Goal: Information Seeking & Learning: Learn about a topic

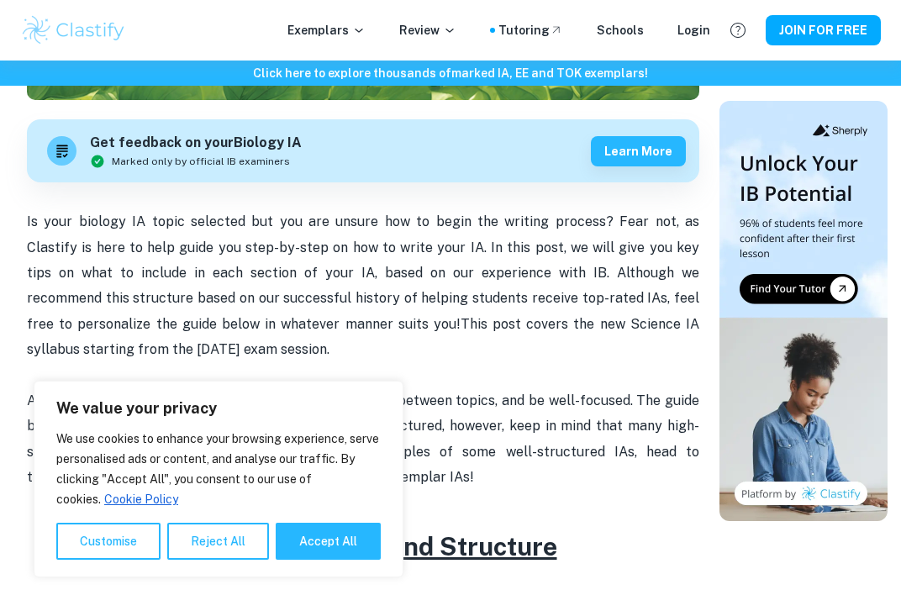
scroll to position [579, 0]
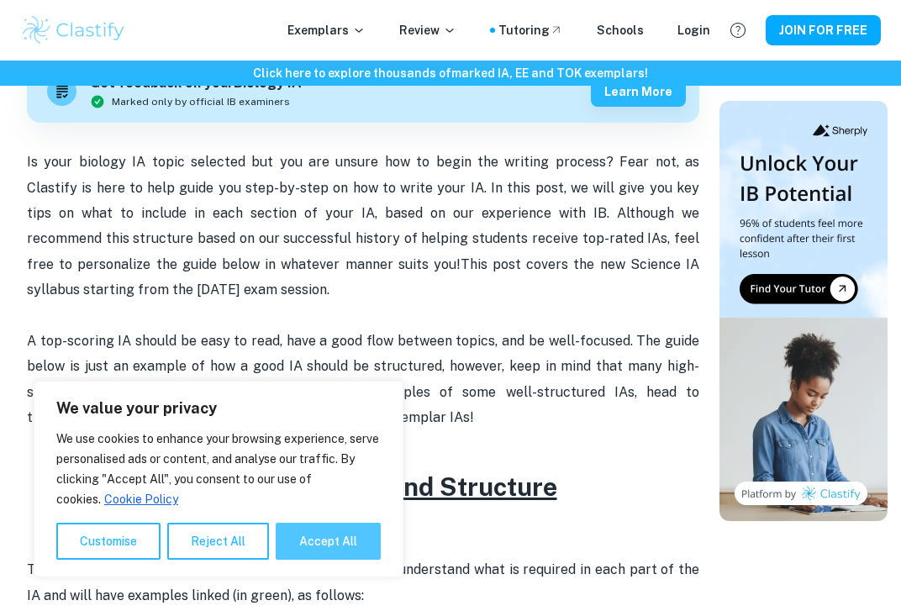
click at [311, 544] on button "Accept All" at bounding box center [328, 541] width 105 height 37
checkbox input "true"
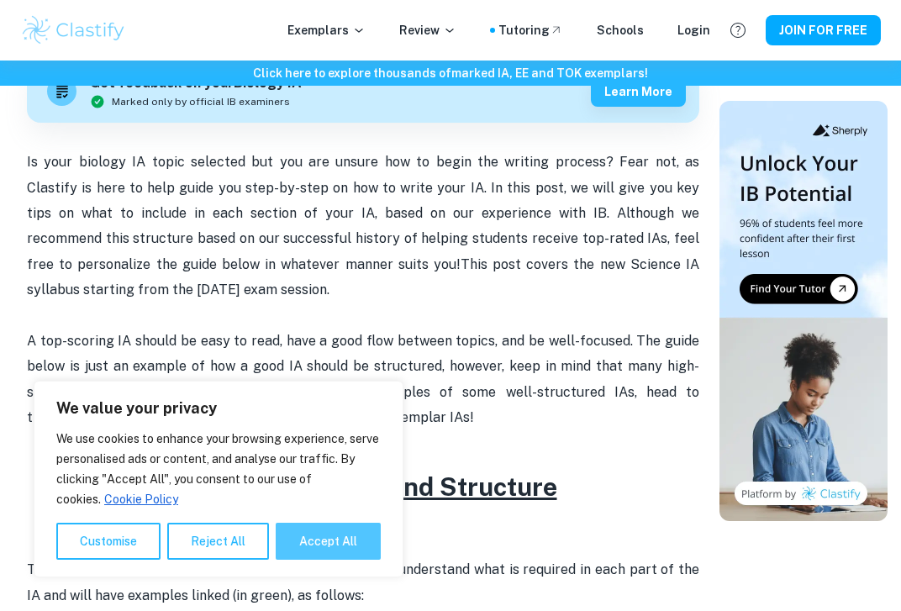
checkbox input "true"
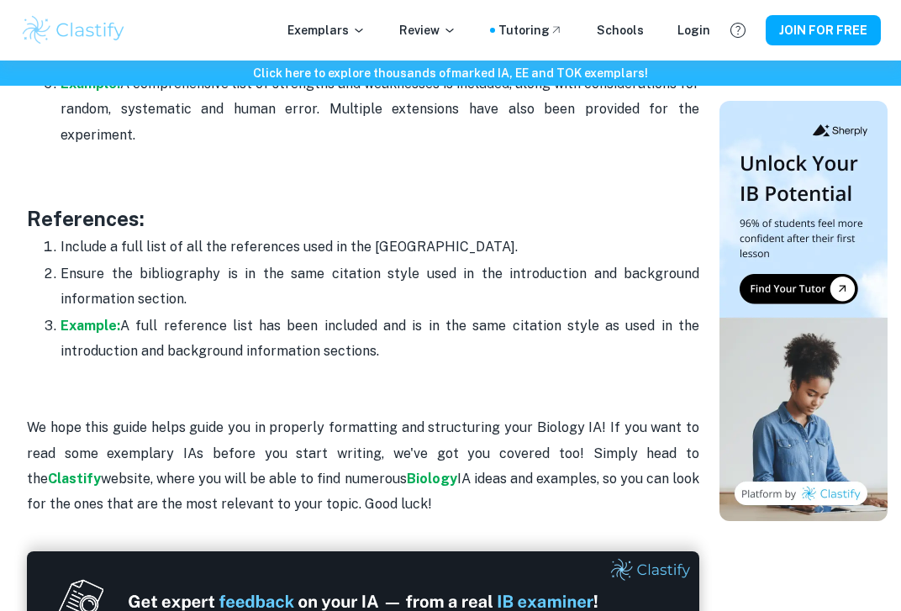
scroll to position [5422, 0]
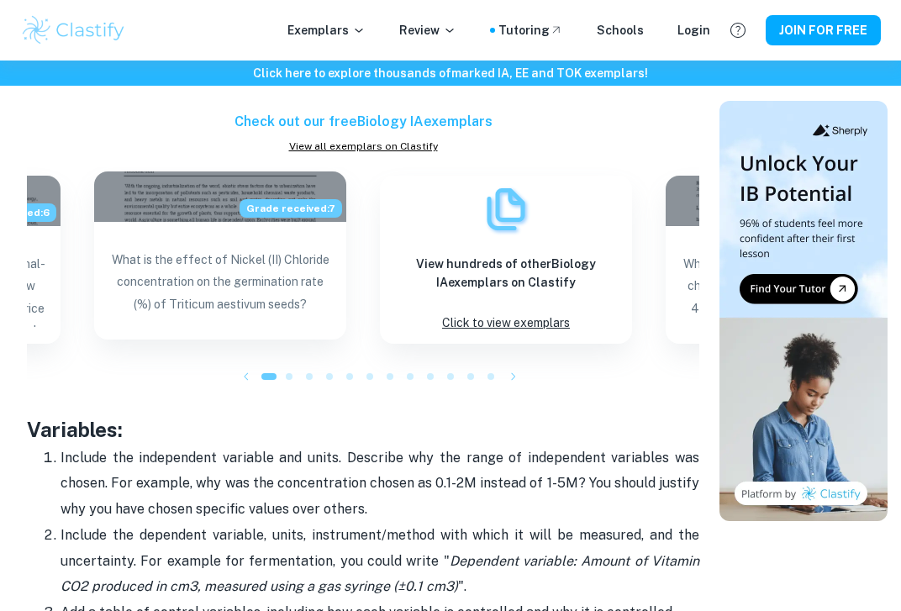
scroll to position [2696, 0]
click at [214, 288] on p "What is the effect of Nickel (II) Chloride concentration on the germination rat…" at bounding box center [220, 285] width 225 height 74
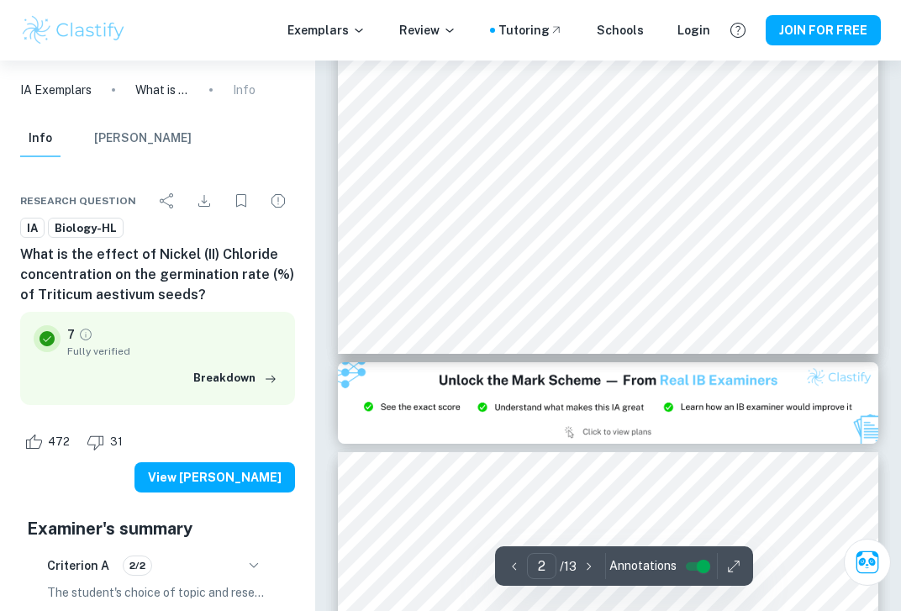
scroll to position [1411, 0]
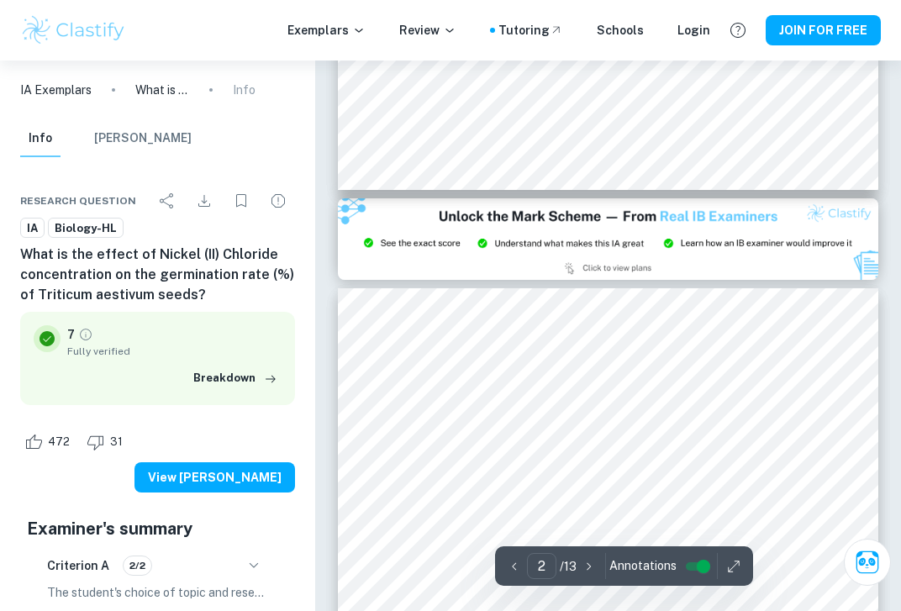
type input "3"
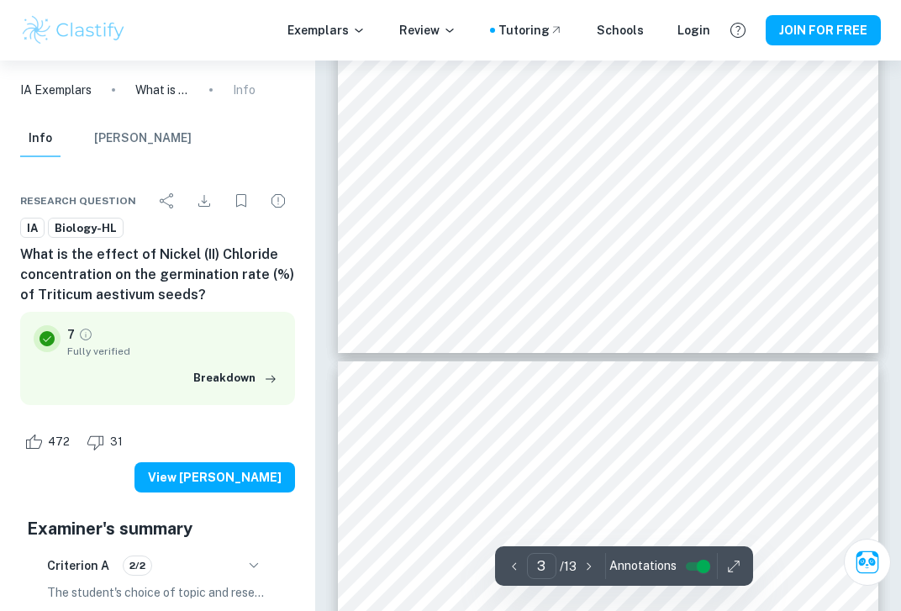
scroll to position [1952, 0]
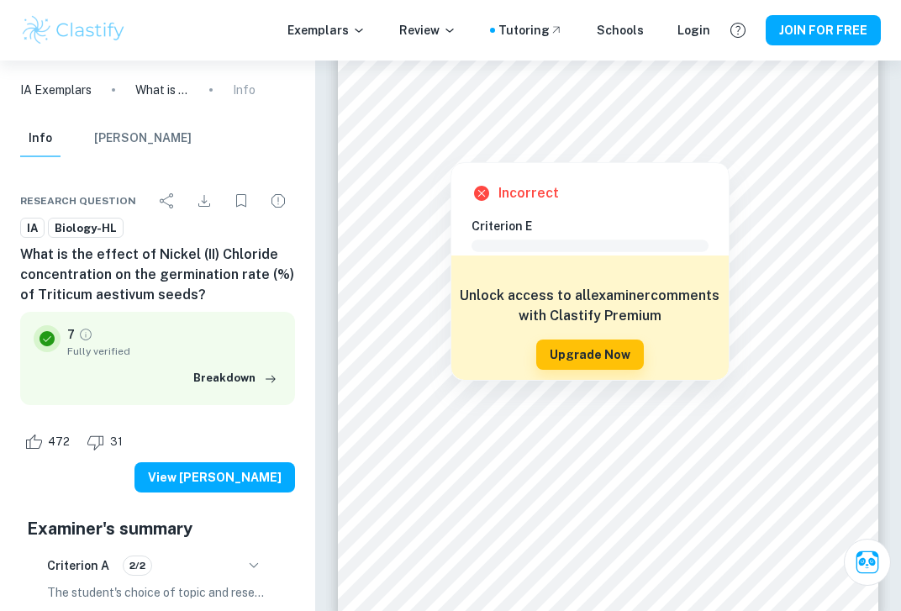
click at [436, 147] on div at bounding box center [450, 152] width 94 height 13
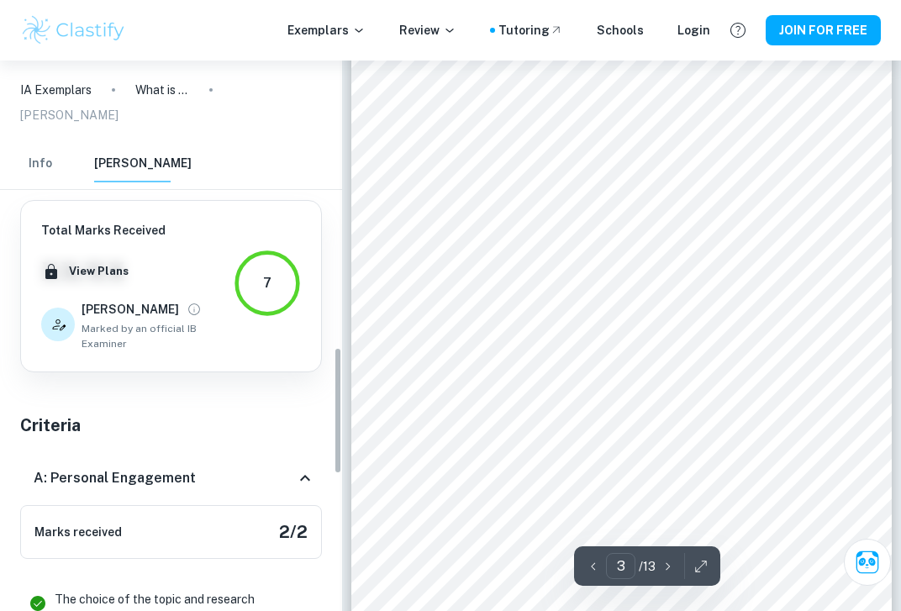
scroll to position [1287, 0]
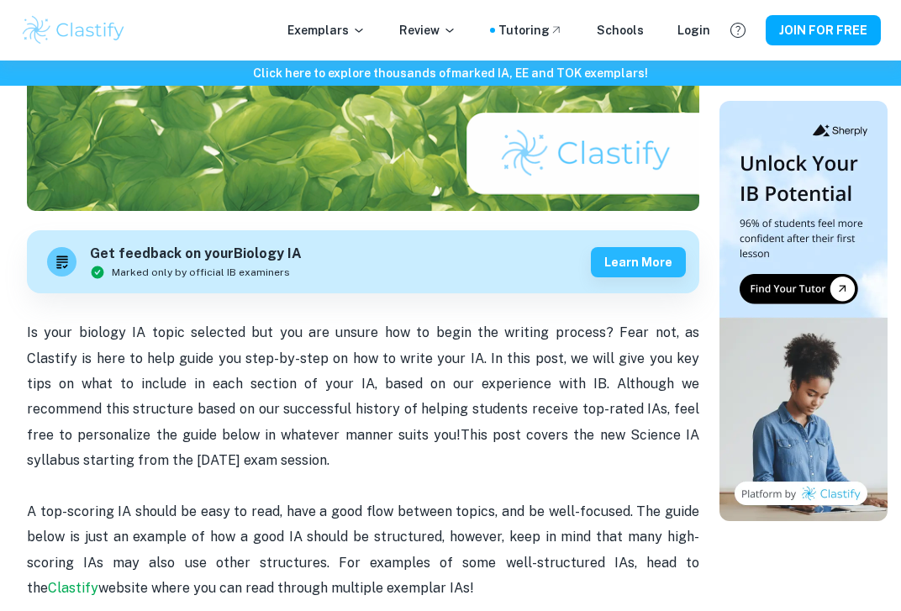
scroll to position [551, 0]
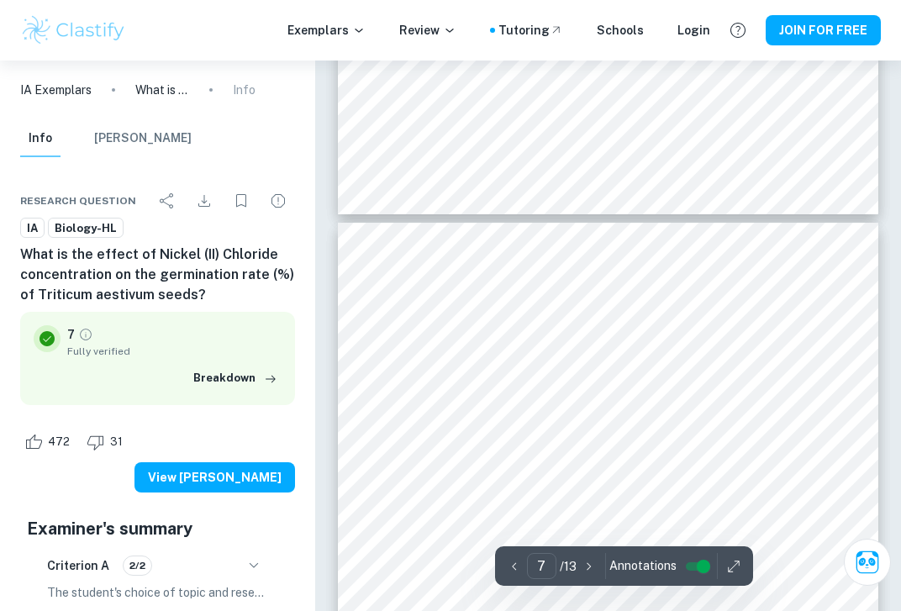
scroll to position [4672, 0]
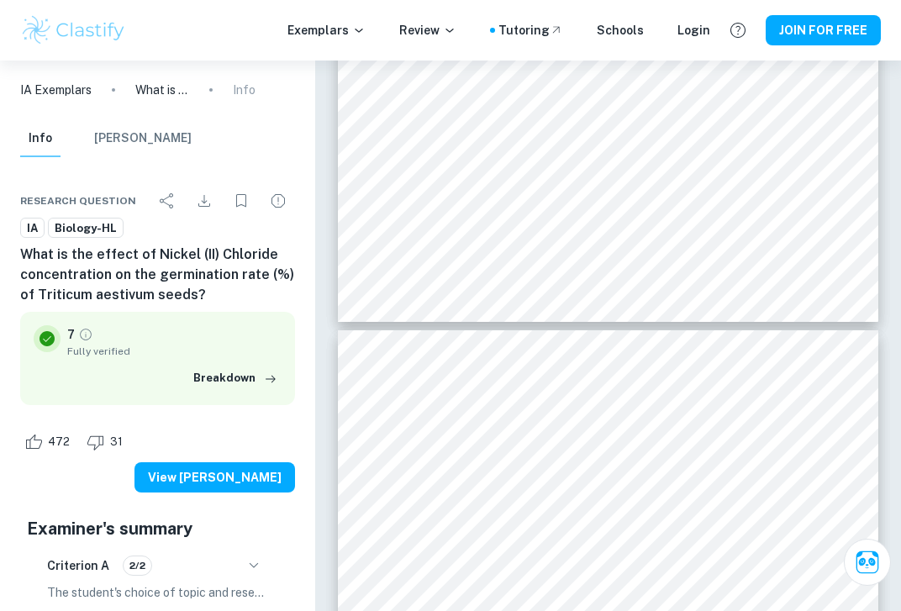
type input "6"
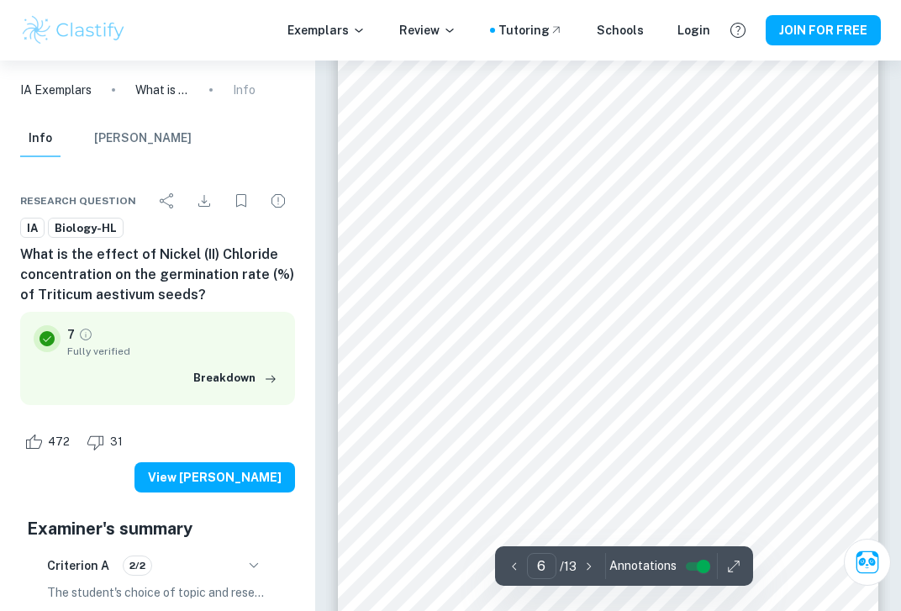
scroll to position [4212, 0]
click at [255, 371] on button "Breakdown" at bounding box center [235, 377] width 92 height 25
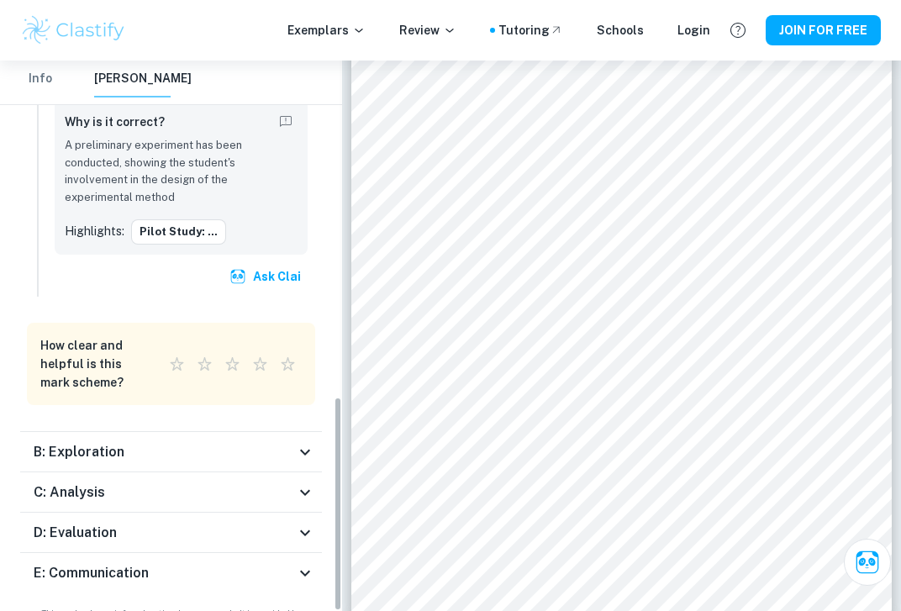
scroll to position [862, 0]
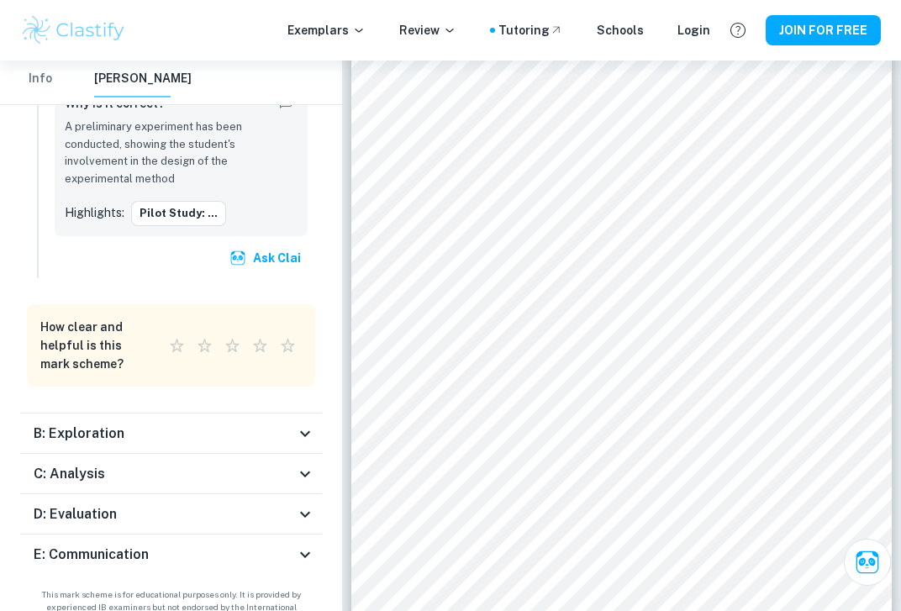
click at [236, 464] on div "C: Analysis" at bounding box center [164, 474] width 261 height 20
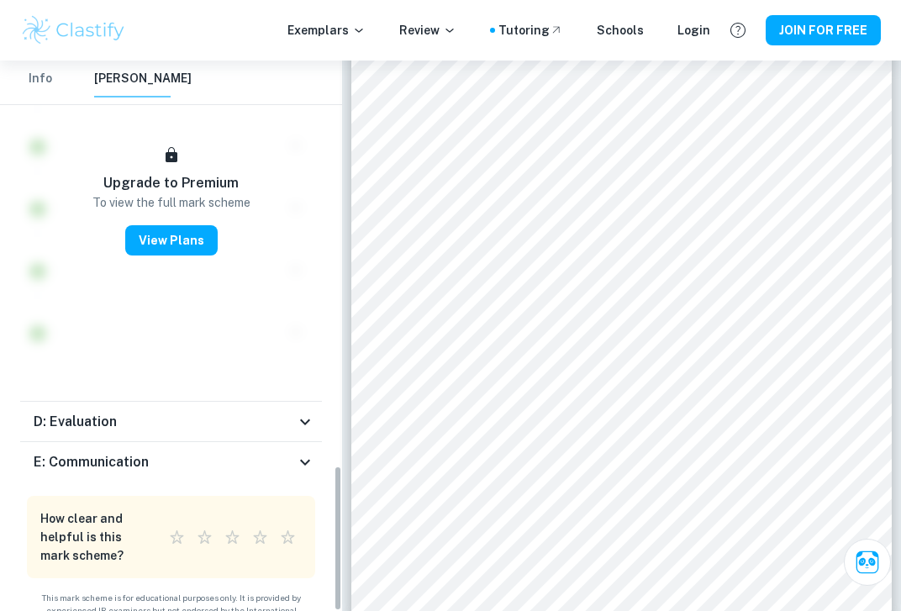
scroll to position [1586, 0]
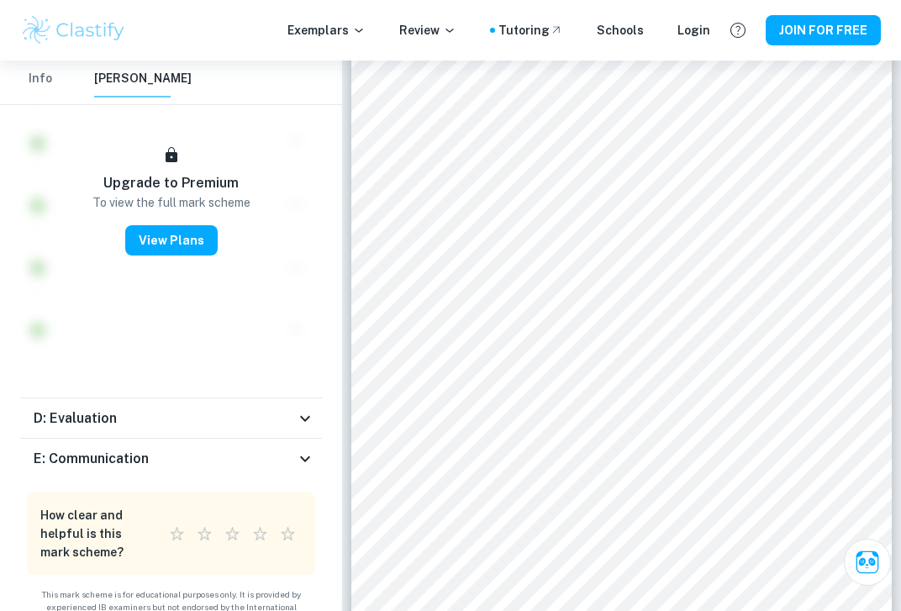
click at [249, 408] on div "D: Evaluation" at bounding box center [164, 418] width 261 height 20
click at [233, 449] on div "E: Communication" at bounding box center [164, 459] width 261 height 20
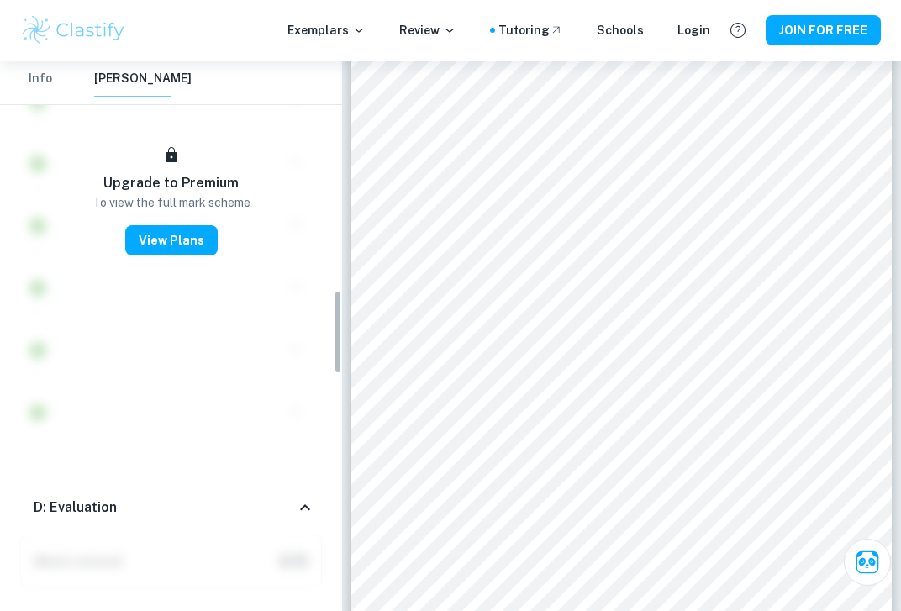
click at [222, 497] on div "D: Evaluation" at bounding box center [164, 507] width 261 height 20
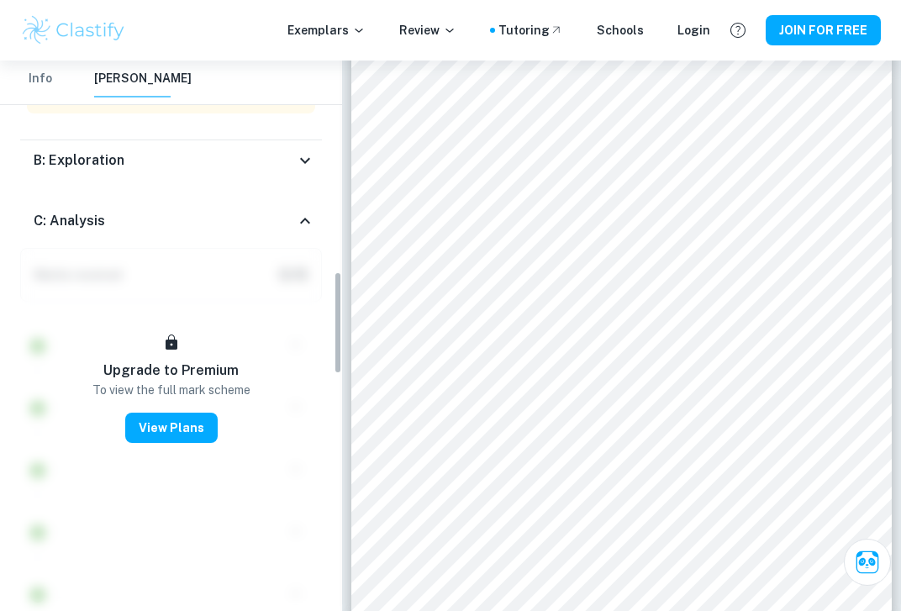
scroll to position [1124, 0]
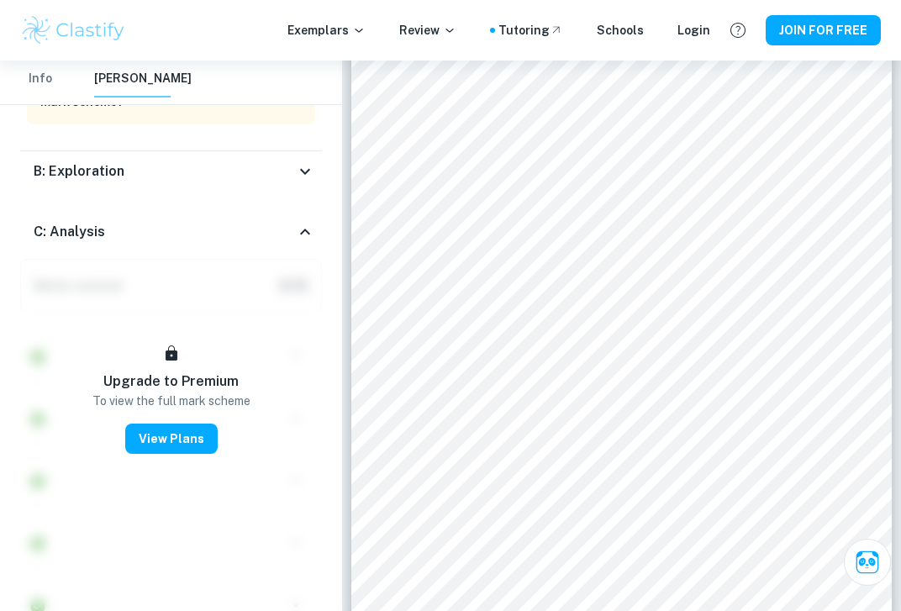
click at [308, 222] on icon at bounding box center [305, 232] width 20 height 20
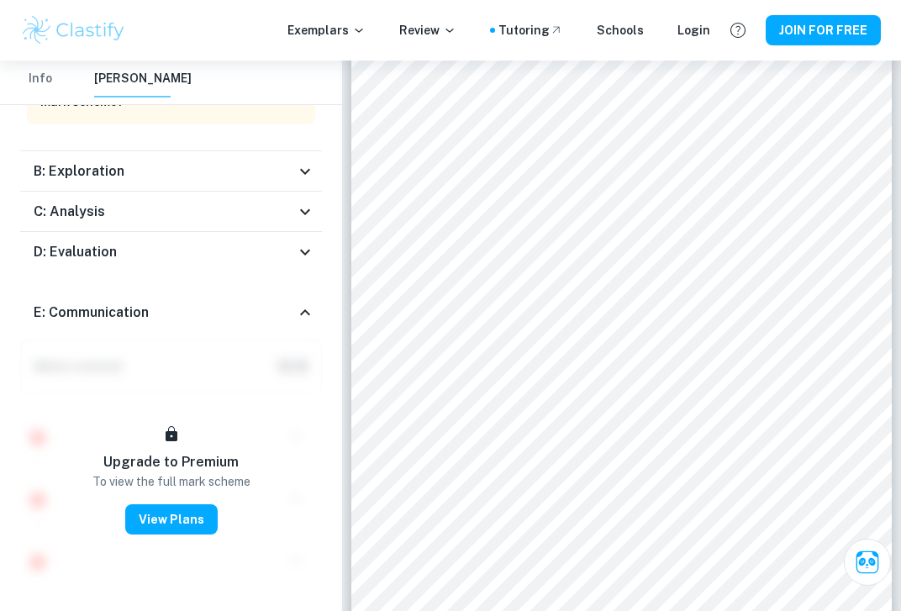
click at [317, 151] on div "B: Exploration" at bounding box center [171, 171] width 302 height 40
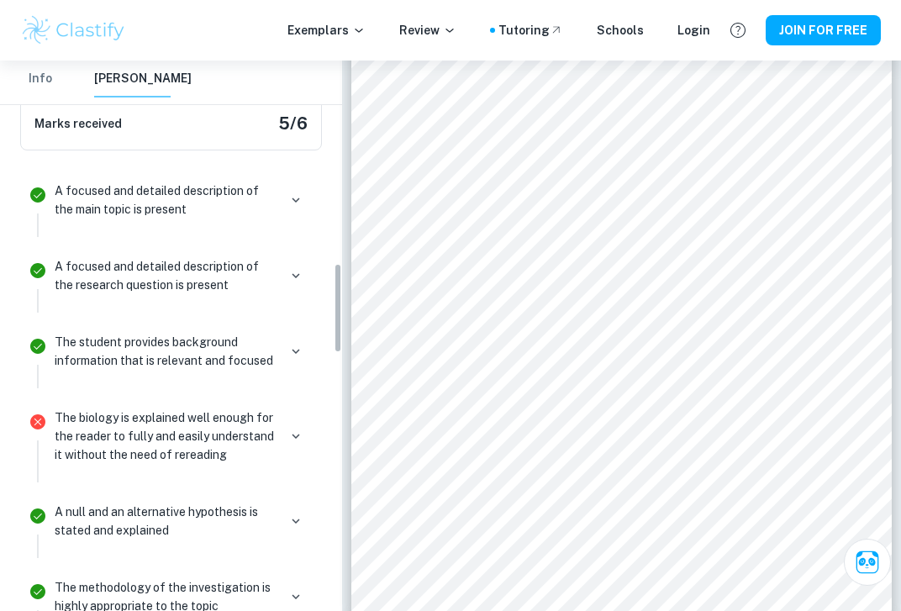
scroll to position [1230, 0]
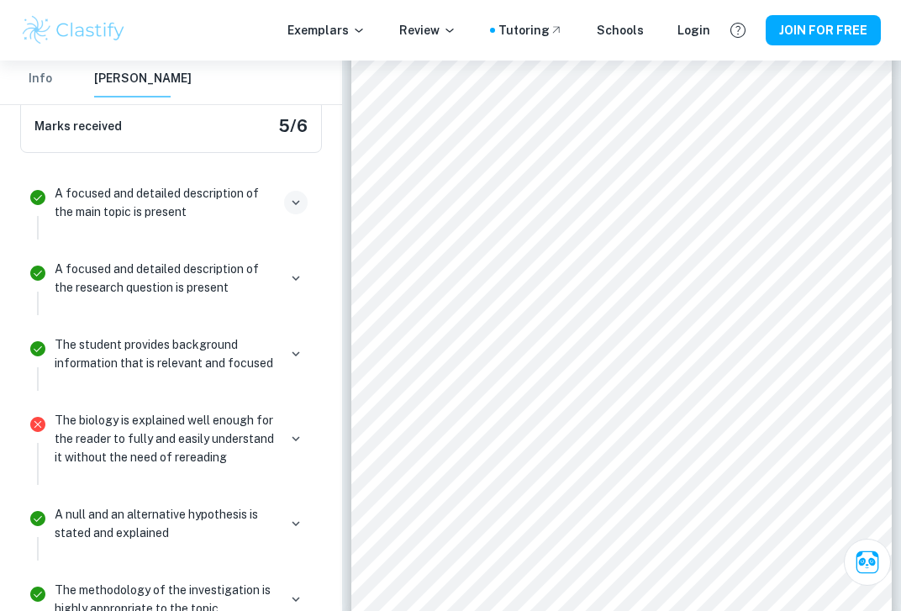
click at [293, 195] on icon "button" at bounding box center [295, 202] width 15 height 15
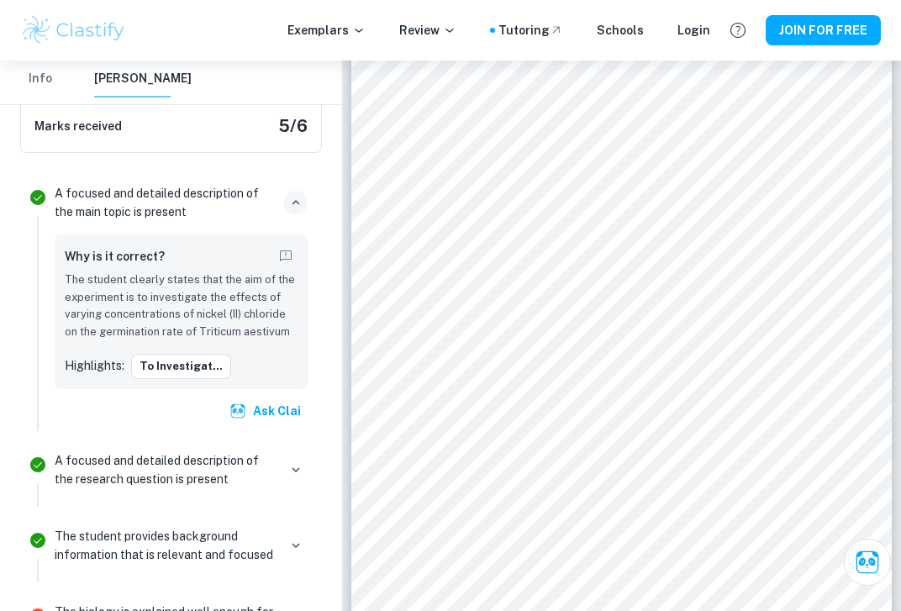
click at [293, 195] on icon "button" at bounding box center [295, 202] width 15 height 15
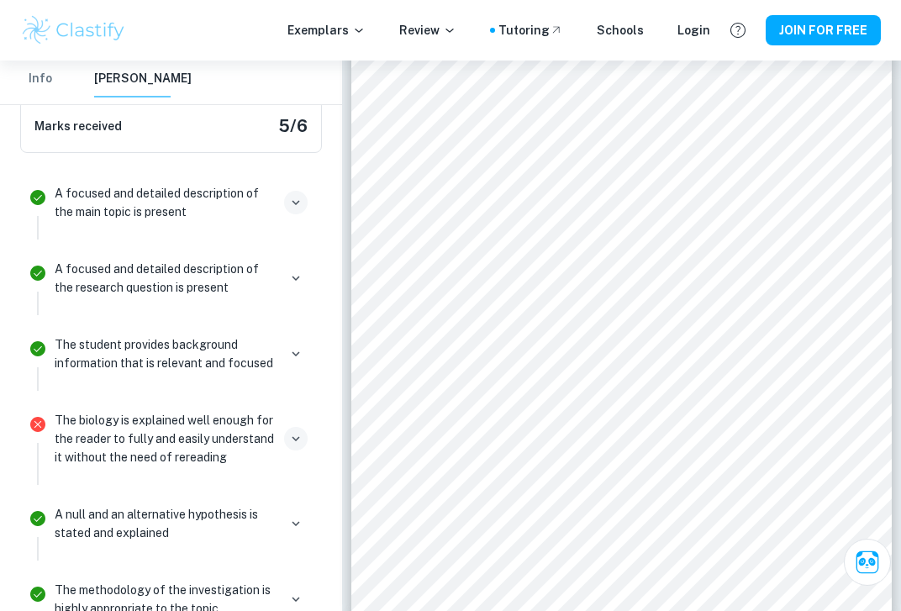
click at [297, 431] on icon "button" at bounding box center [295, 438] width 15 height 15
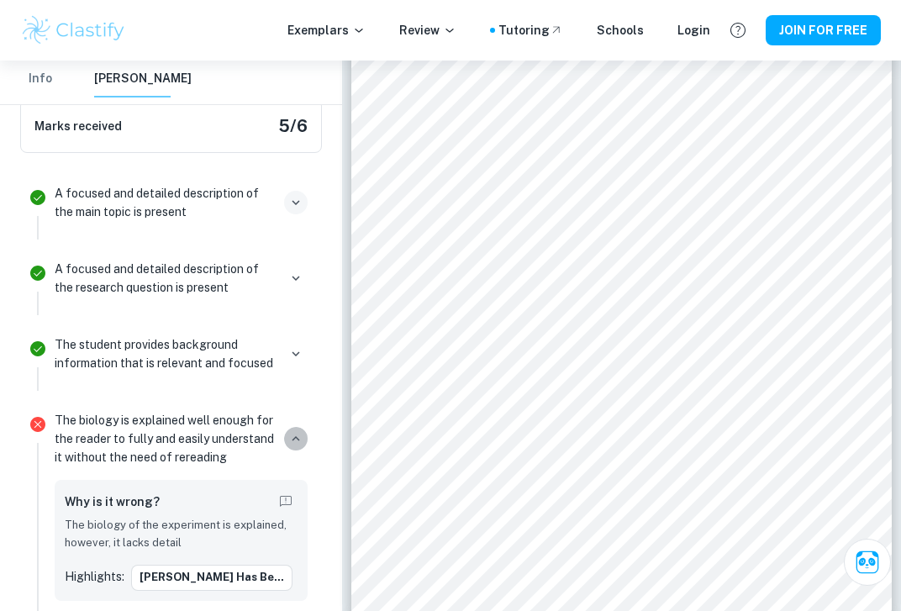
click at [297, 431] on icon "button" at bounding box center [295, 438] width 15 height 15
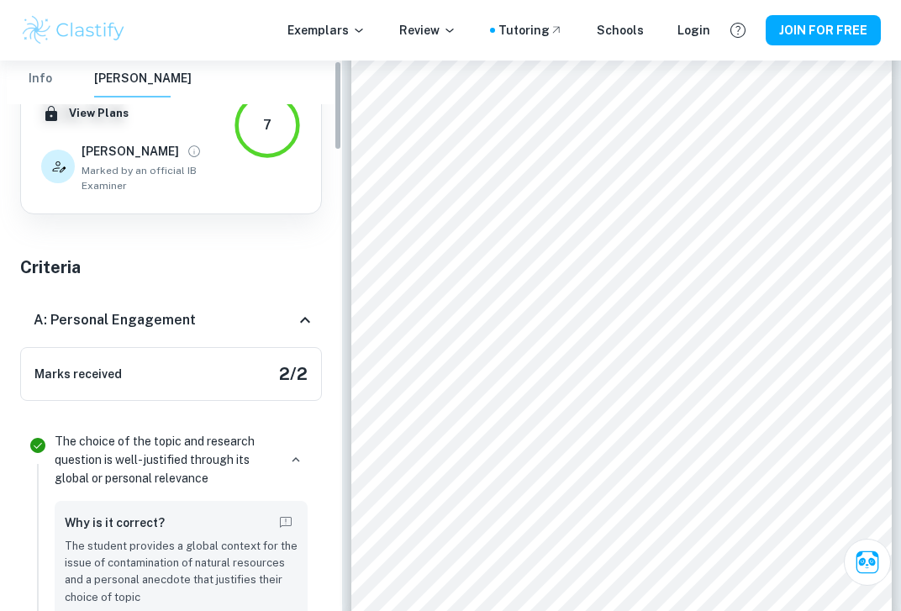
scroll to position [0, 0]
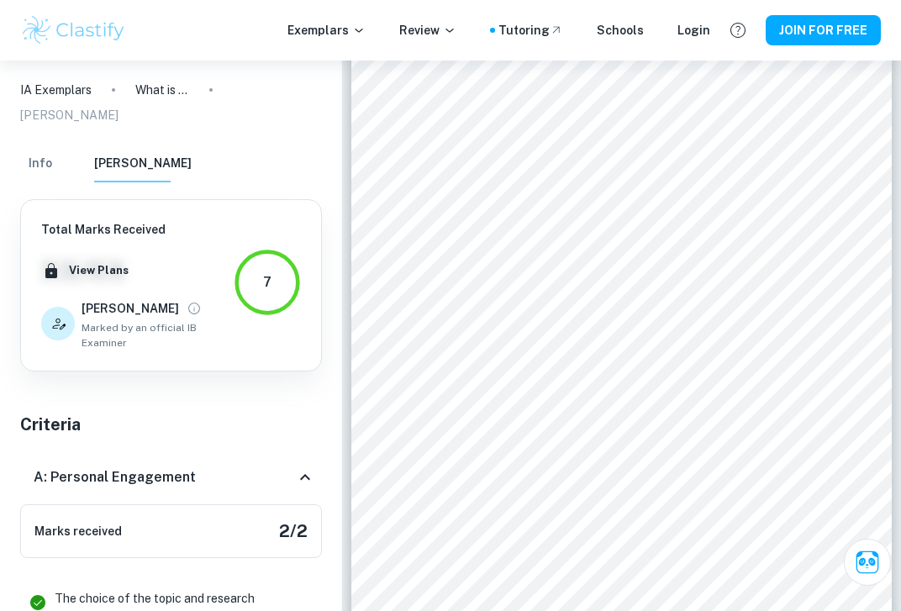
click at [296, 467] on icon at bounding box center [305, 477] width 20 height 20
